Goal: Transaction & Acquisition: Purchase product/service

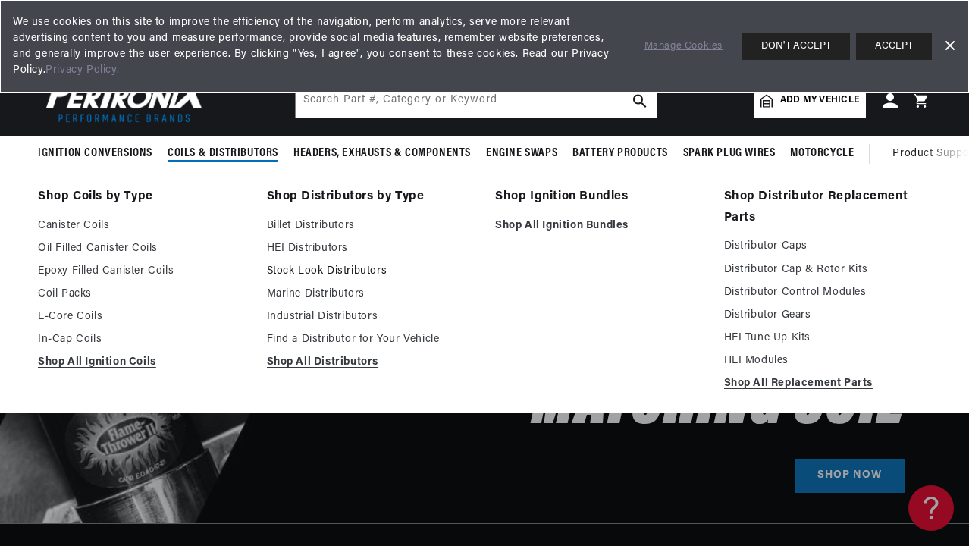
scroll to position [0, 1666]
click at [510, 227] on link "Shop All Ignition Bundles" at bounding box center [599, 226] width 208 height 18
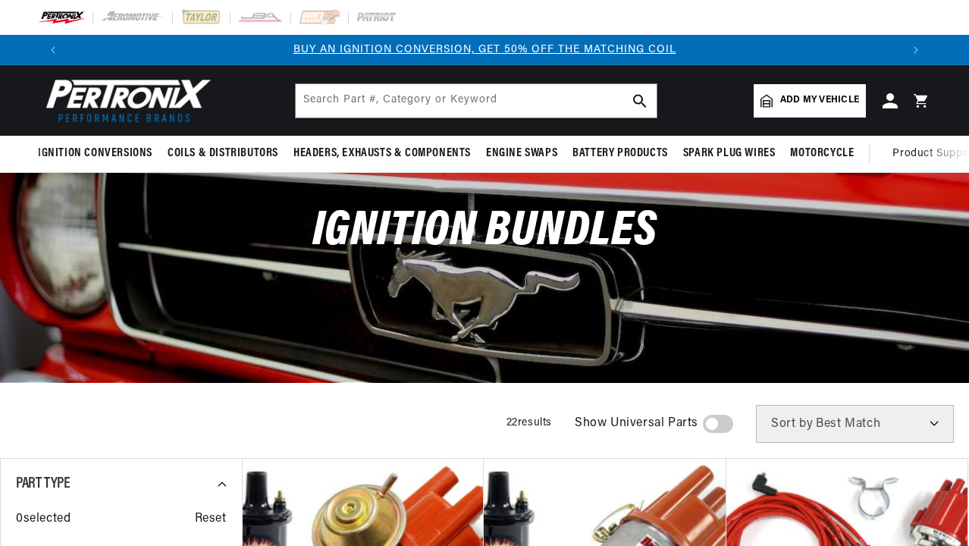
click at [796, 102] on span "Add my vehicle" at bounding box center [819, 100] width 79 height 14
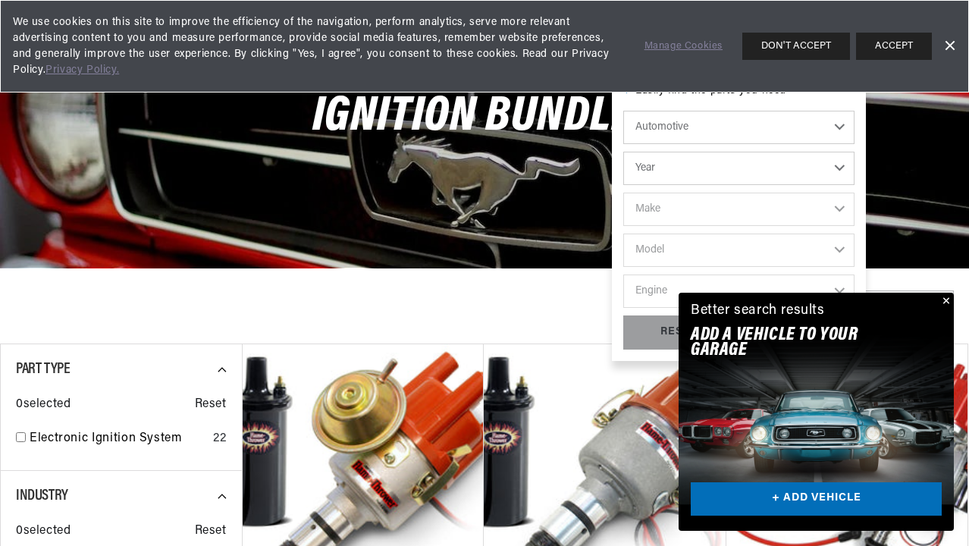
click at [946, 302] on button "Close" at bounding box center [945, 302] width 18 height 18
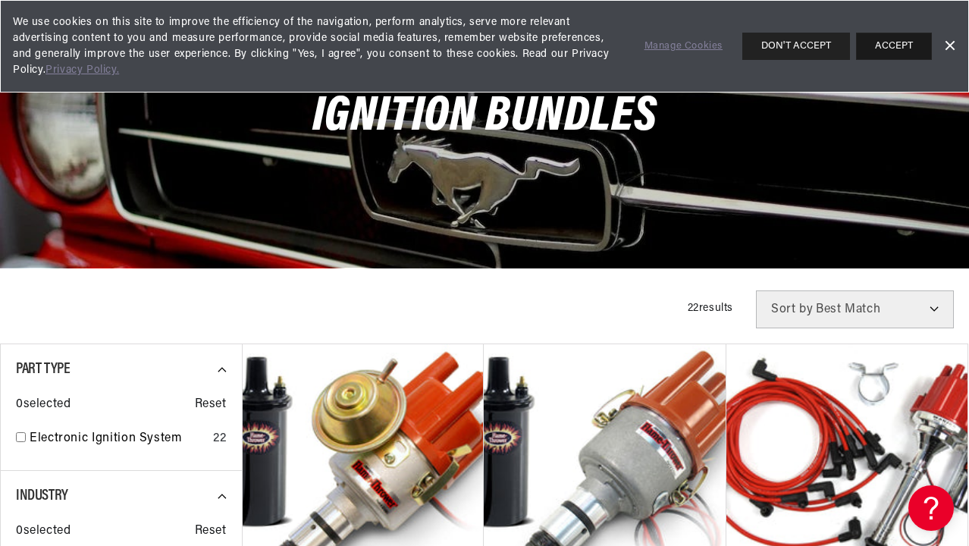
click at [916, 54] on button "ACCEPT" at bounding box center [894, 46] width 76 height 27
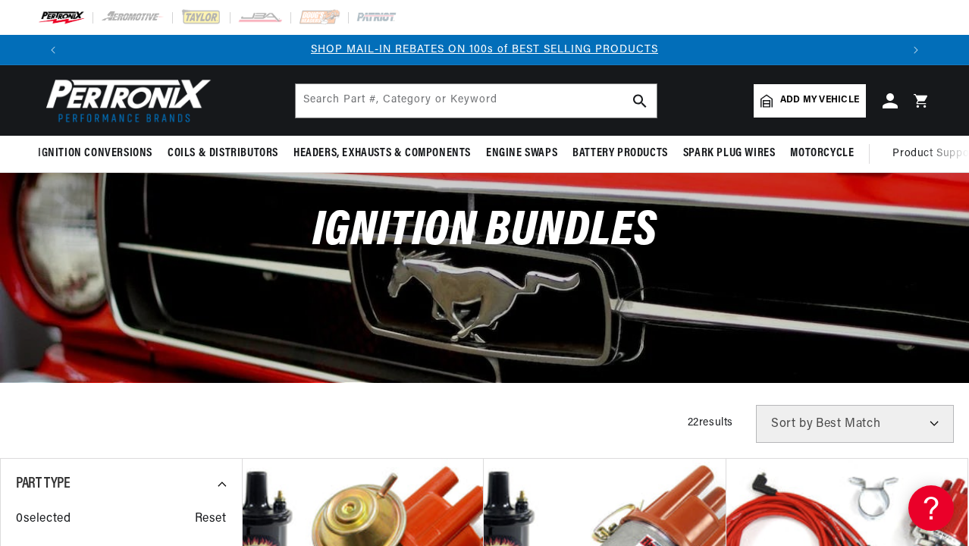
click at [806, 98] on span "Add my vehicle" at bounding box center [819, 100] width 79 height 14
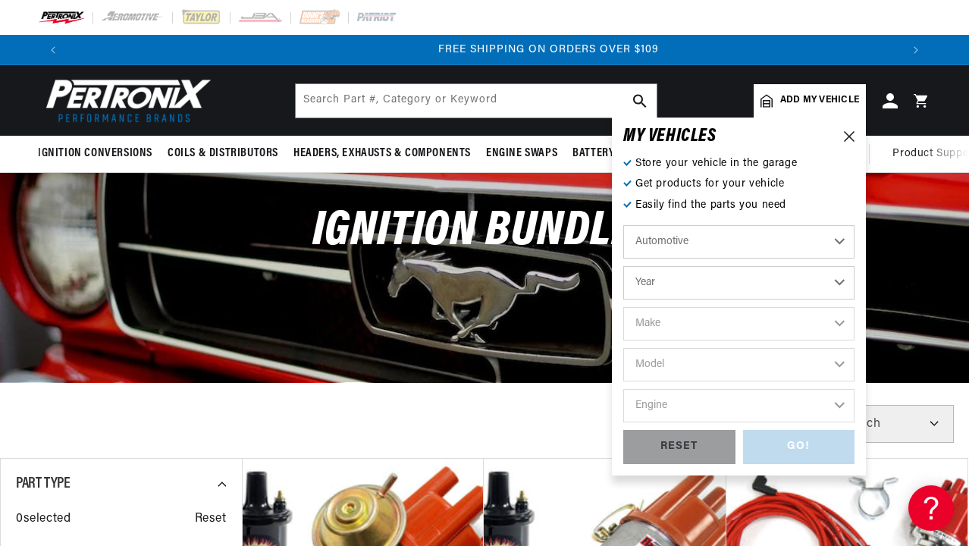
scroll to position [0, 1666]
select select "1970"
select select "Ford"
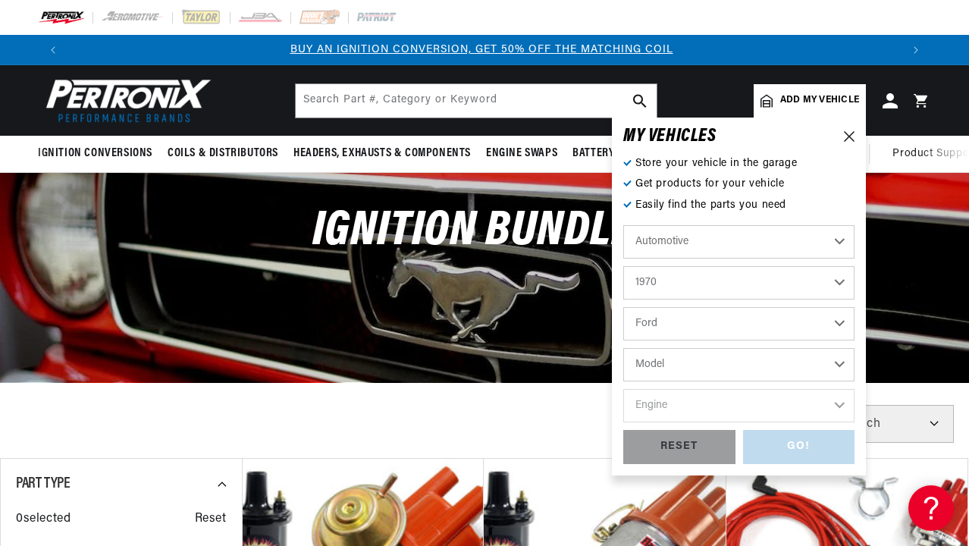
scroll to position [0, 0]
select select "F-100"
drag, startPoint x: 706, startPoint y: 404, endPoint x: 701, endPoint y: 363, distance: 40.5
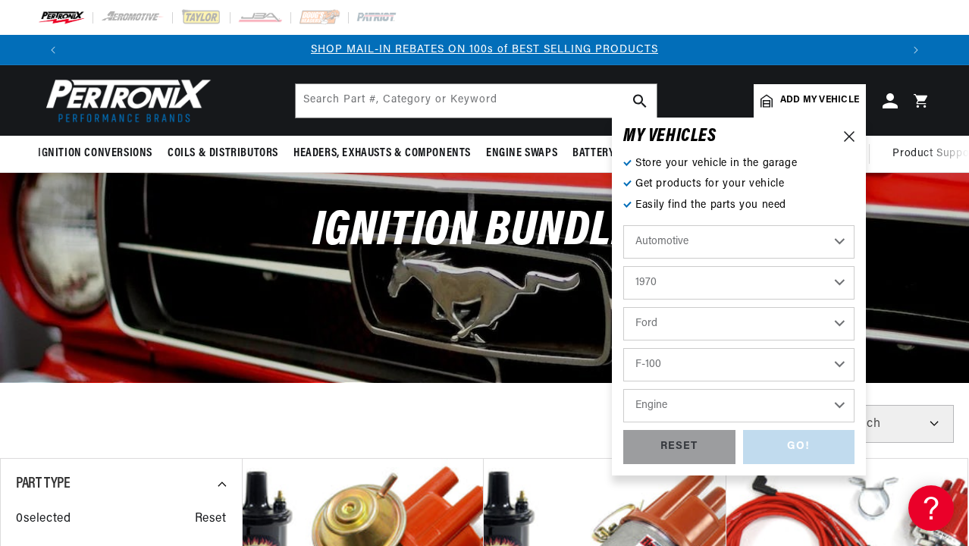
click at [701, 363] on div "Automotive Agricultural Industrial Marine Motorcycle 2022 2021 2020 2019 2018 2…" at bounding box center [738, 327] width 231 height 205
click at [846, 137] on icon at bounding box center [849, 136] width 11 height 11
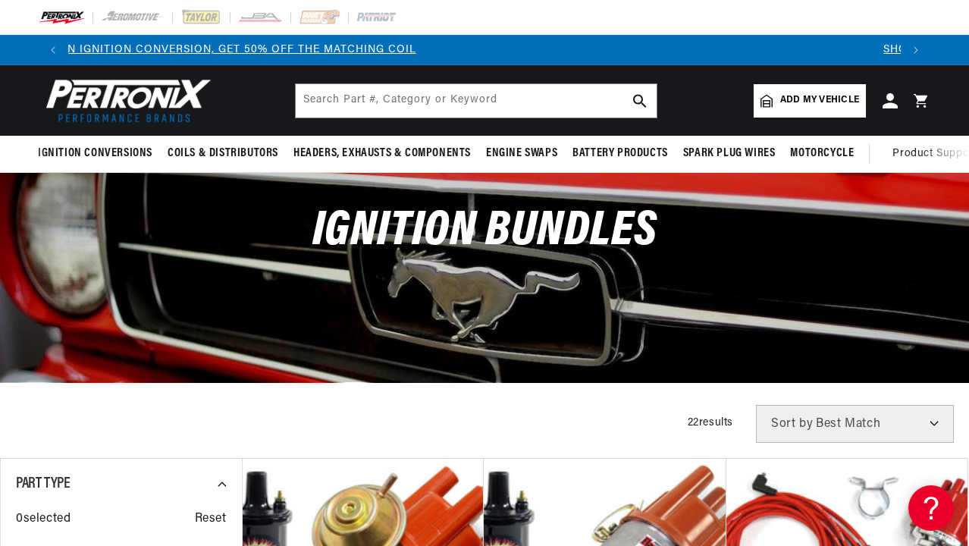
scroll to position [0, 0]
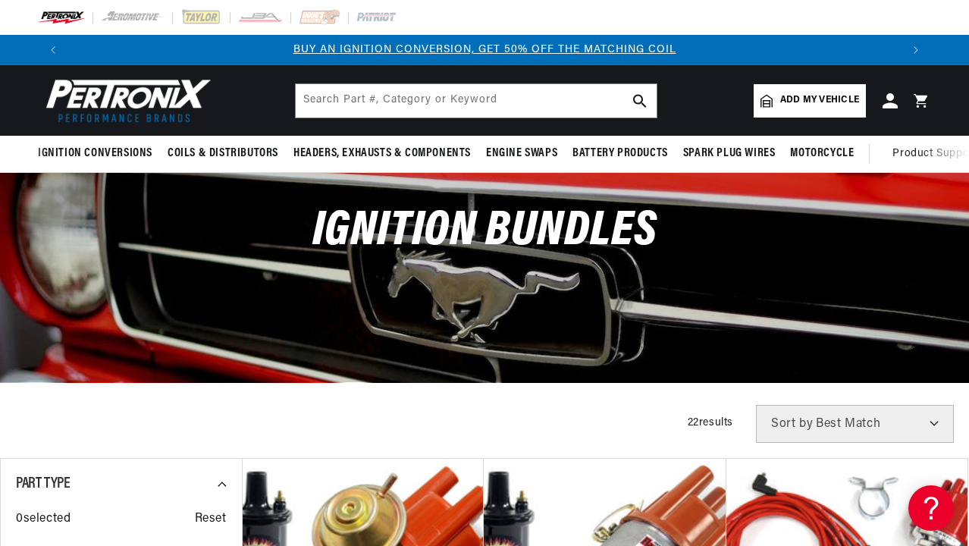
click at [162, 86] on img at bounding box center [125, 100] width 174 height 52
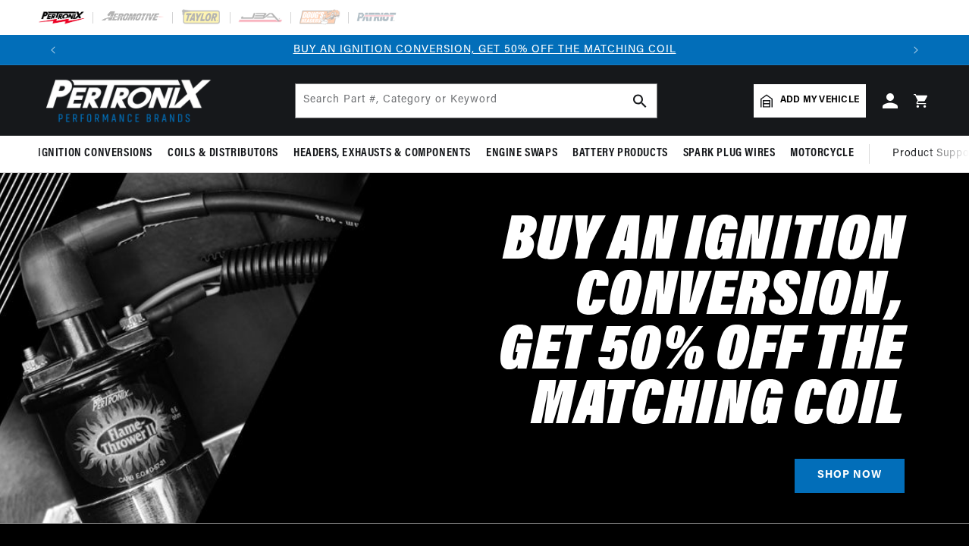
click at [815, 108] on link "Add my vehicle" at bounding box center [810, 100] width 112 height 33
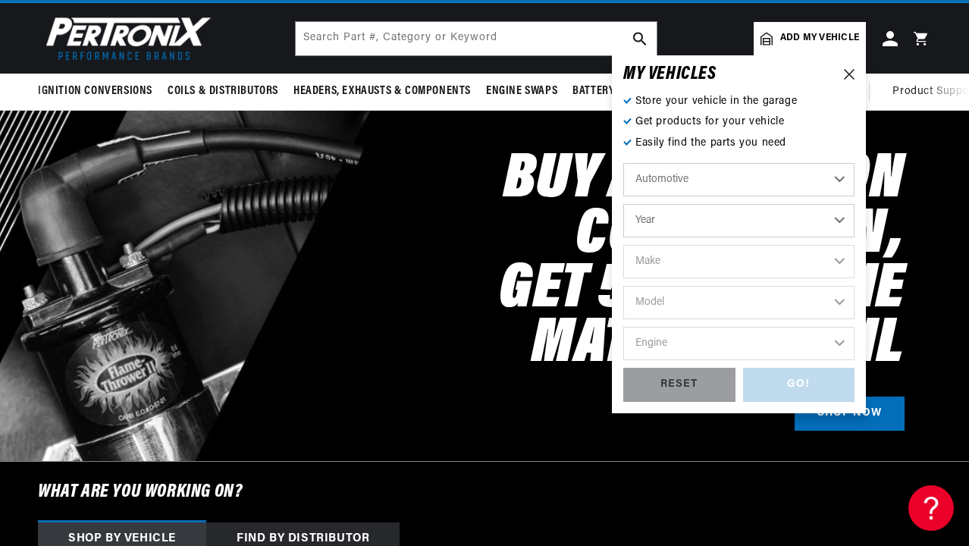
scroll to position [0, 1666]
select select "1970"
select select "Ford"
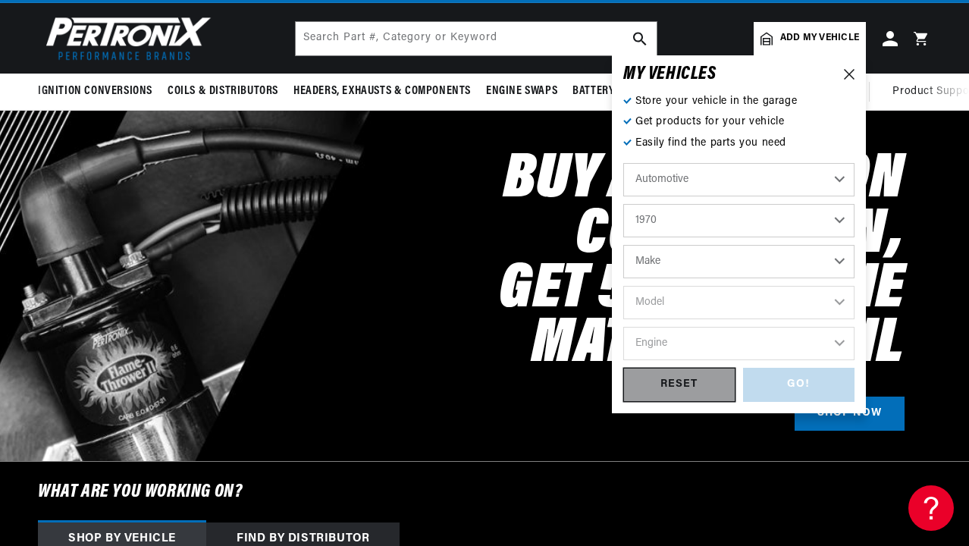
select select "Ford"
select select "F-100"
